Goal: Transaction & Acquisition: Purchase product/service

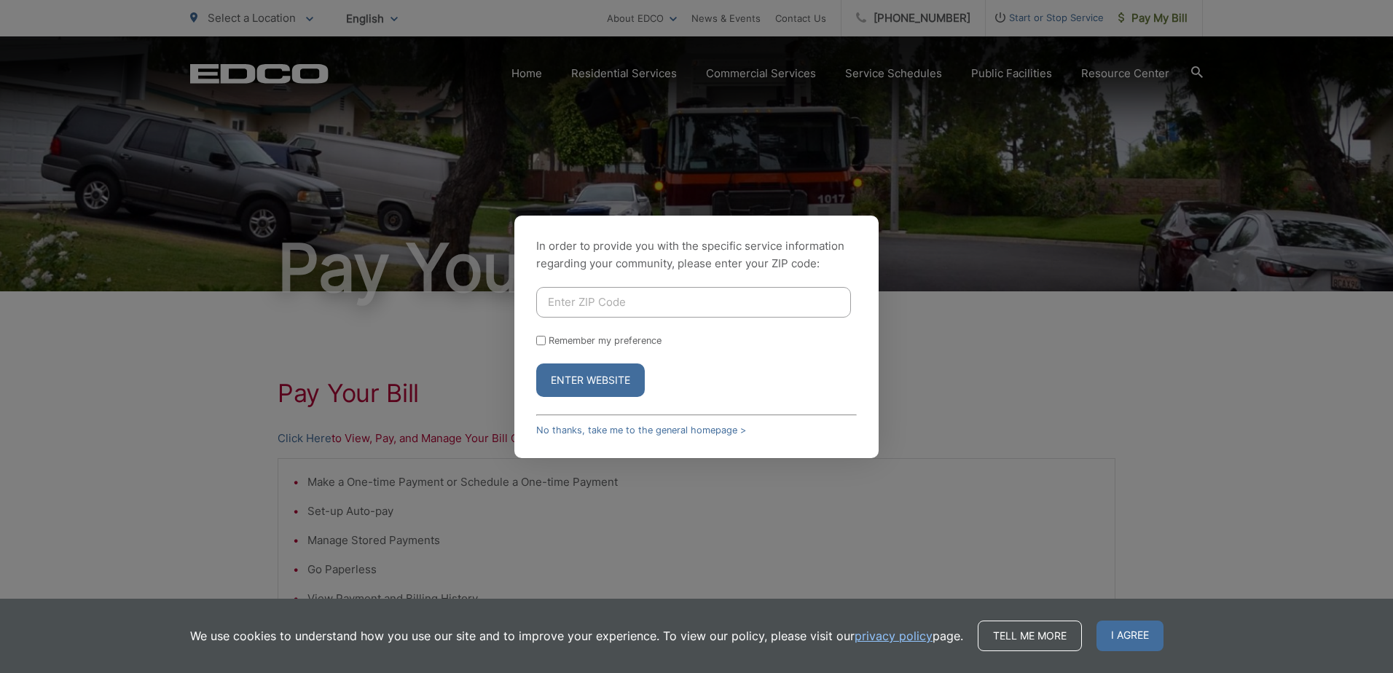
click at [653, 309] on input "Enter ZIP Code" at bounding box center [693, 302] width 315 height 31
click at [941, 327] on div "In order to provide you with the specific service information regarding your co…" at bounding box center [696, 336] width 1393 height 673
click at [626, 308] on input "Enter ZIP Code" at bounding box center [693, 302] width 315 height 31
type input "92021"
click at [585, 379] on button "Enter Website" at bounding box center [590, 381] width 109 height 34
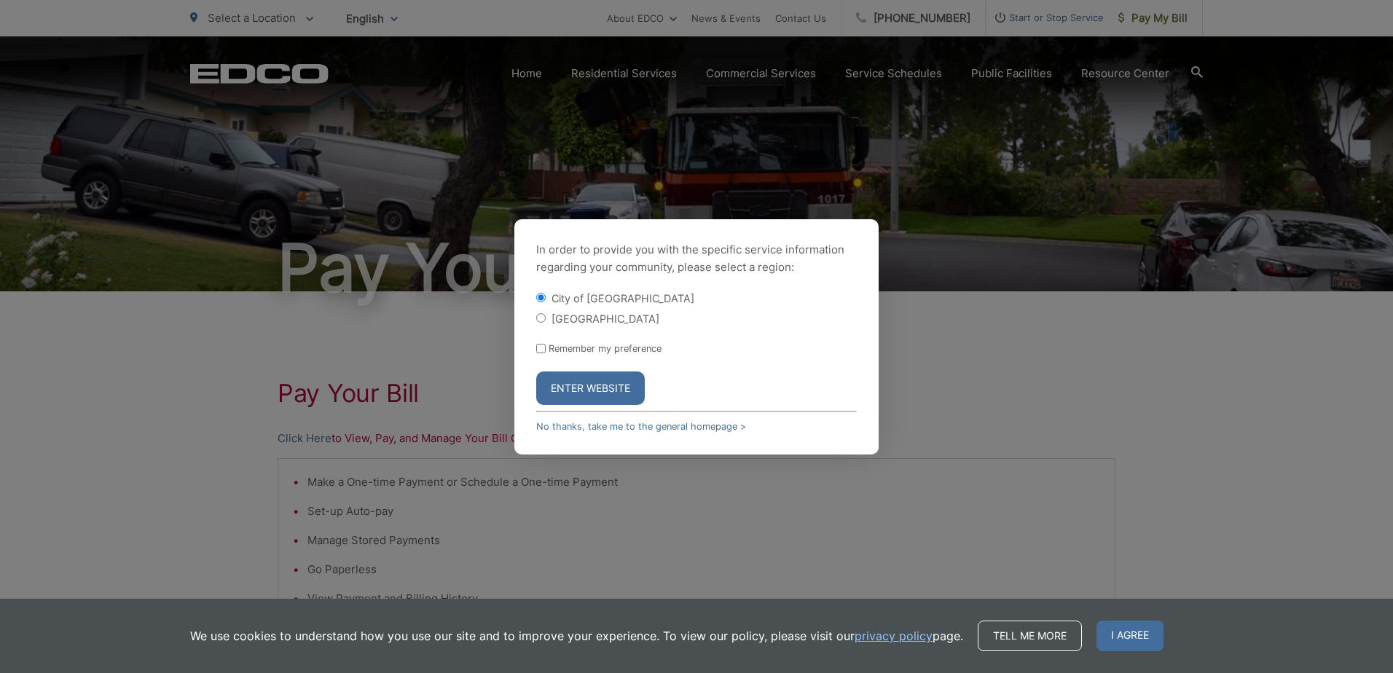
click at [544, 317] on input "[GEOGRAPHIC_DATA]" at bounding box center [540, 317] width 9 height 9
radio input "true"
click at [541, 348] on input "Remember my preference" at bounding box center [540, 348] width 9 height 9
checkbox input "true"
click at [617, 391] on button "Enter Website" at bounding box center [590, 389] width 109 height 34
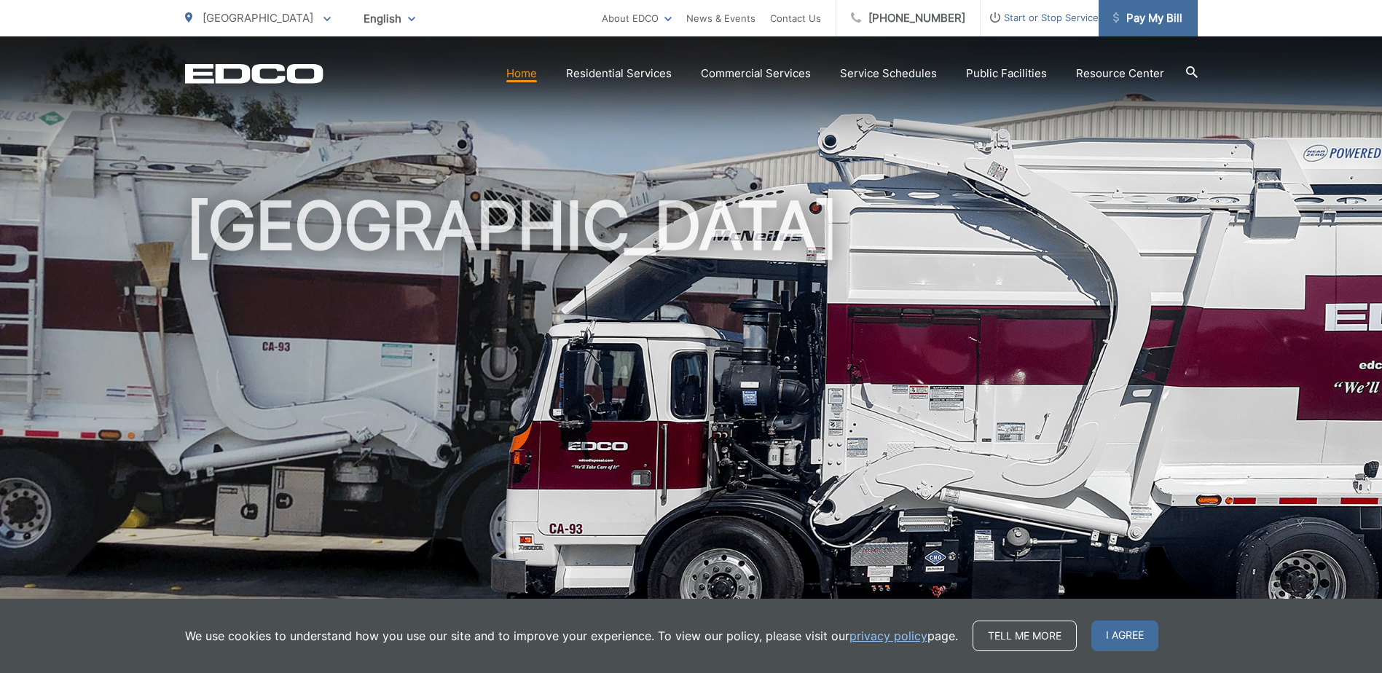
click at [1162, 20] on span "Pay My Bill" at bounding box center [1148, 17] width 69 height 17
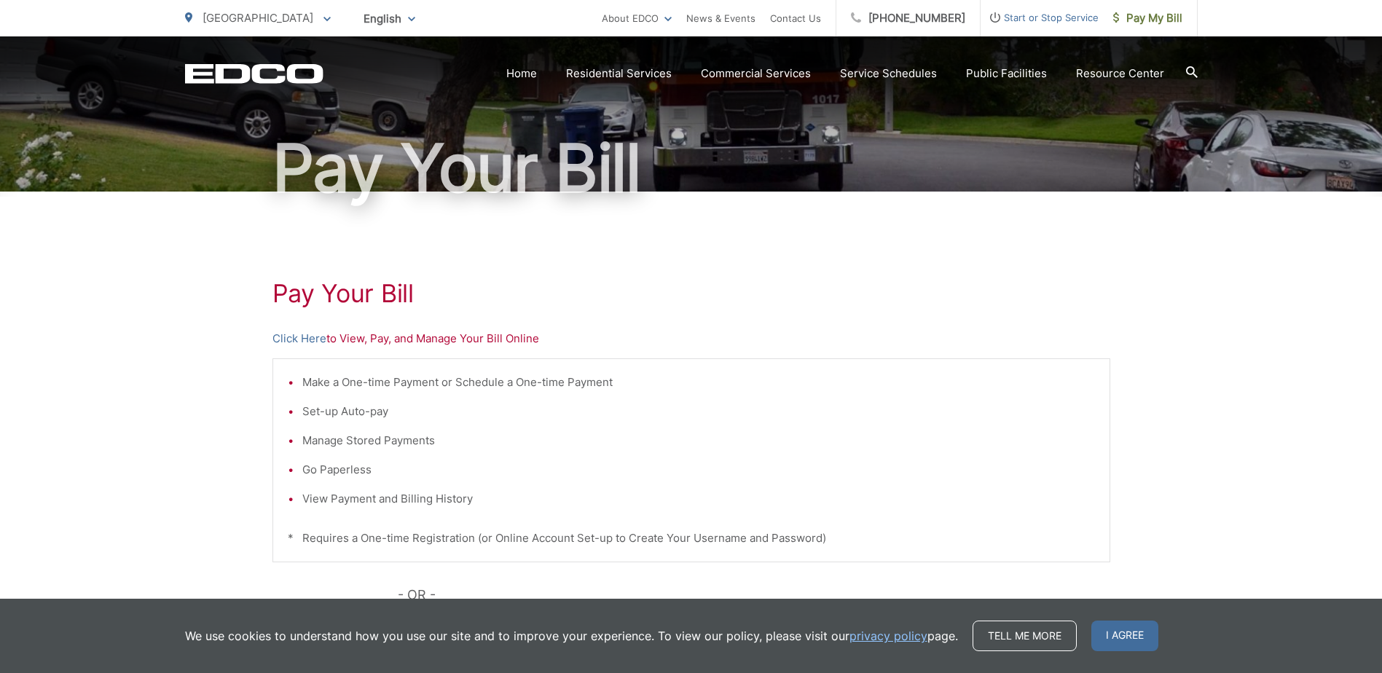
scroll to position [363, 0]
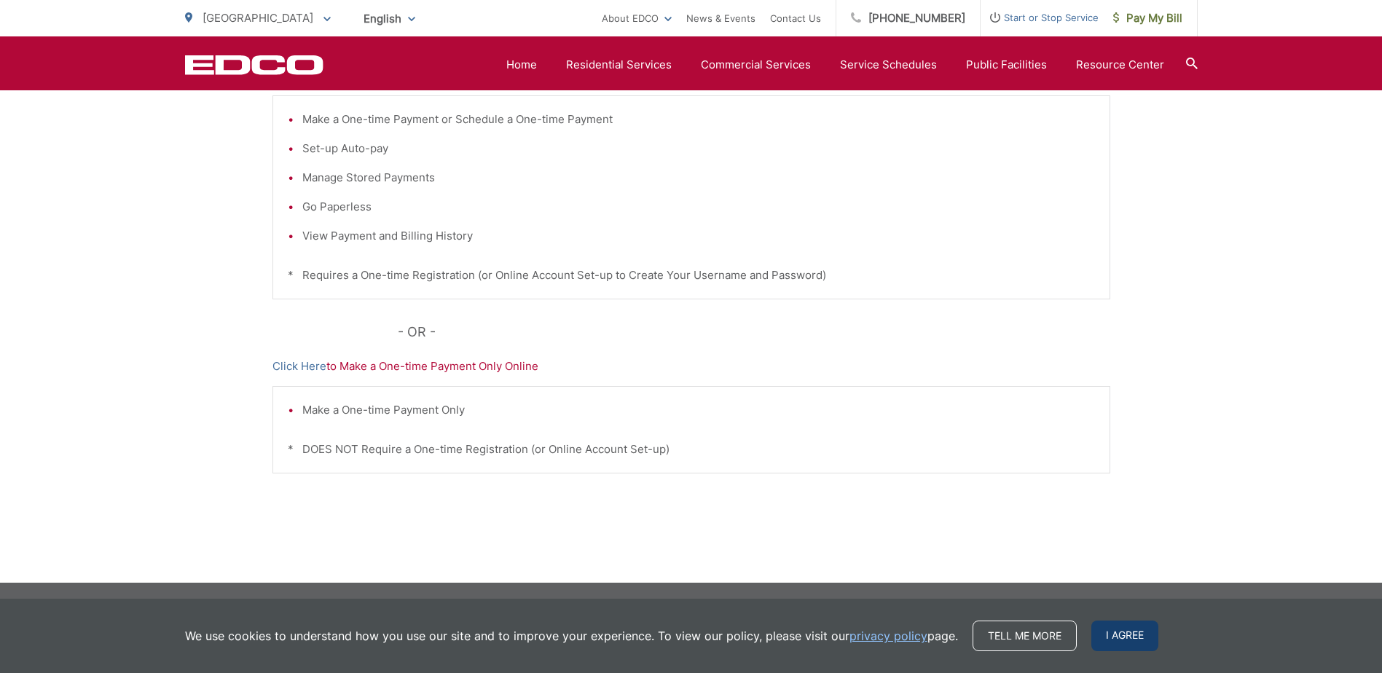
click at [1119, 627] on span "I agree" at bounding box center [1125, 636] width 67 height 31
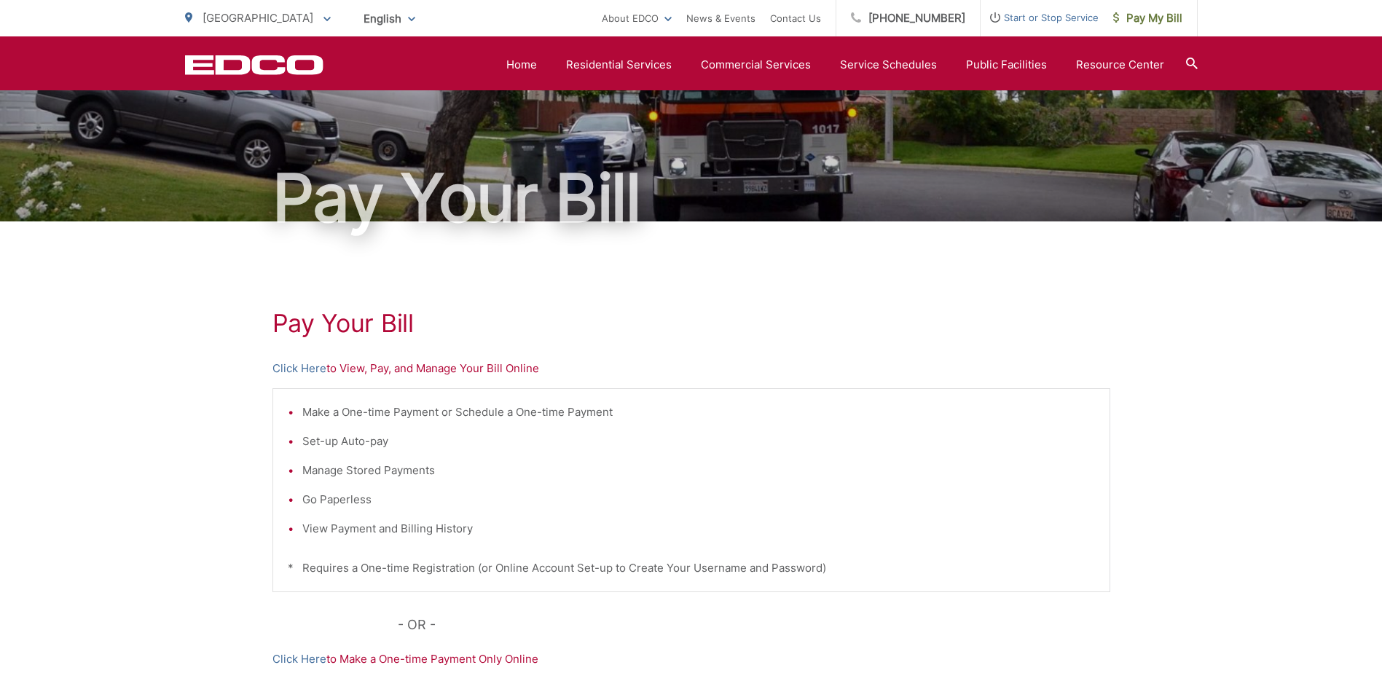
scroll to position [0, 0]
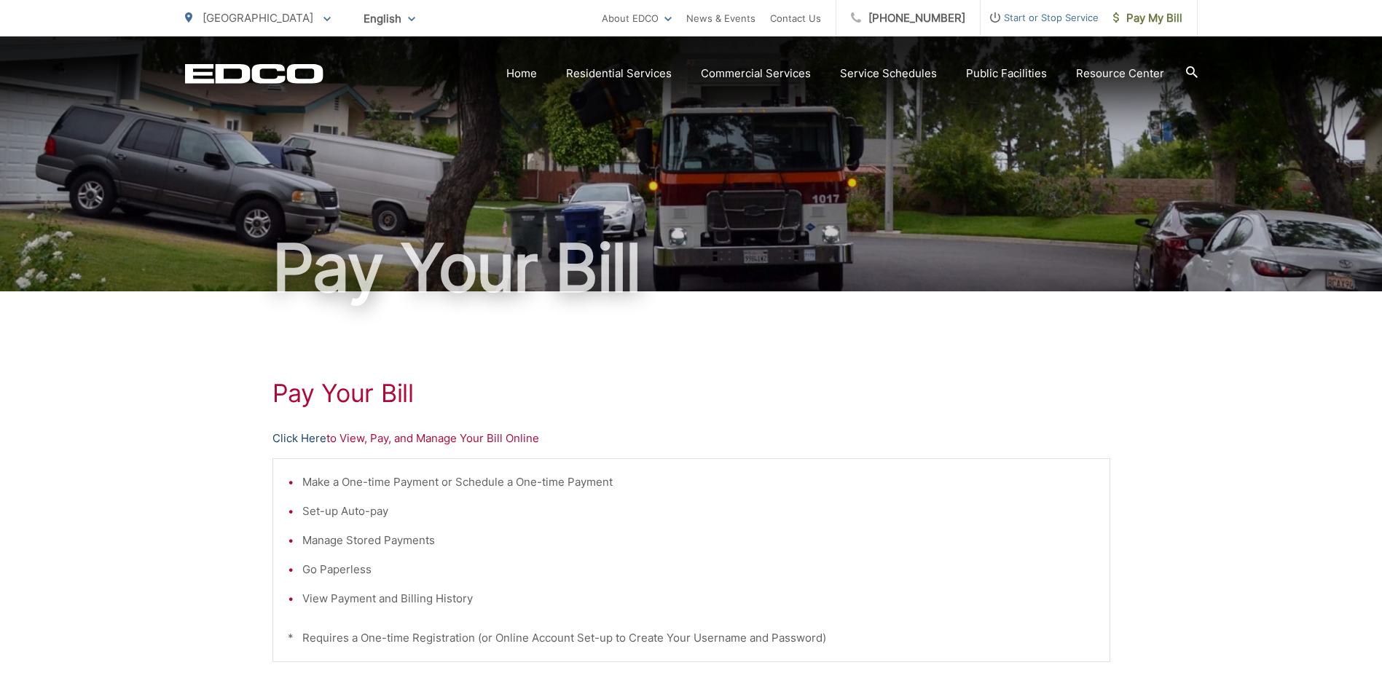
click at [307, 434] on link "Click Here" at bounding box center [300, 438] width 54 height 17
